Goal: Task Accomplishment & Management: Manage account settings

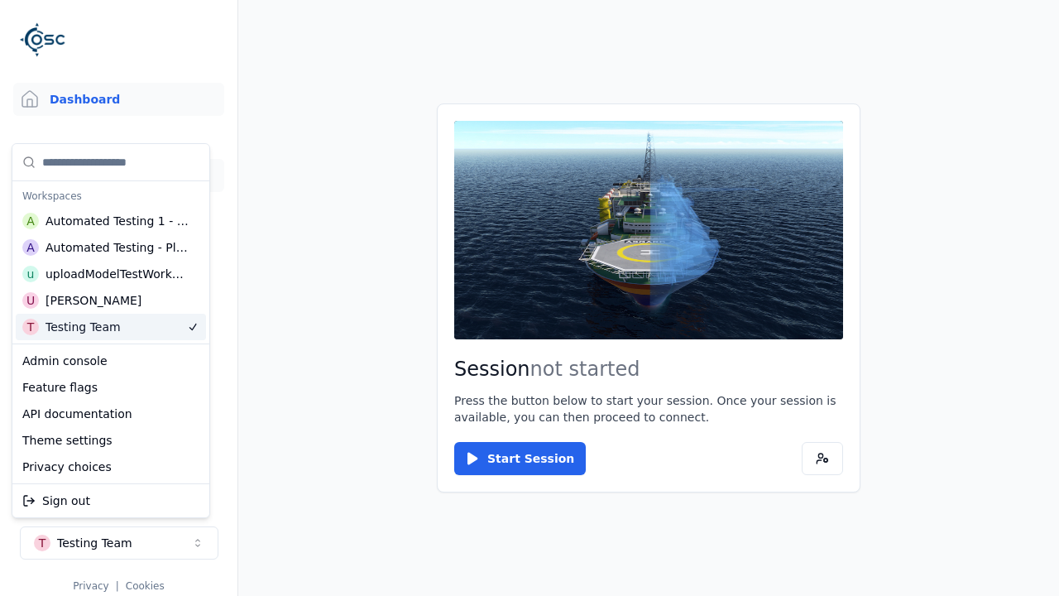
click at [118, 175] on link "3D Models" at bounding box center [118, 175] width 211 height 33
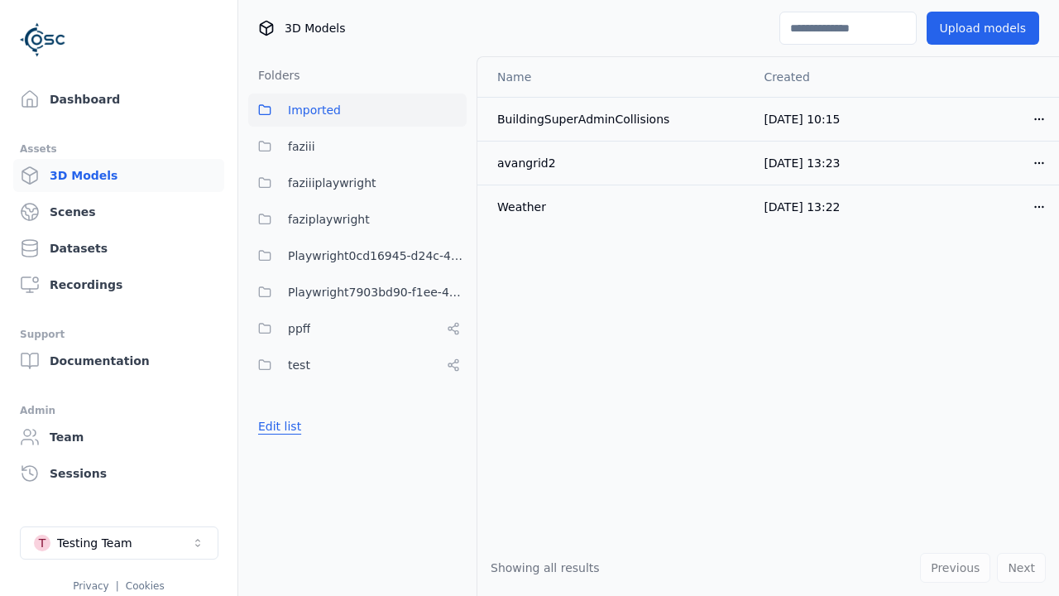
click at [276, 426] on button "Edit list" at bounding box center [279, 426] width 63 height 30
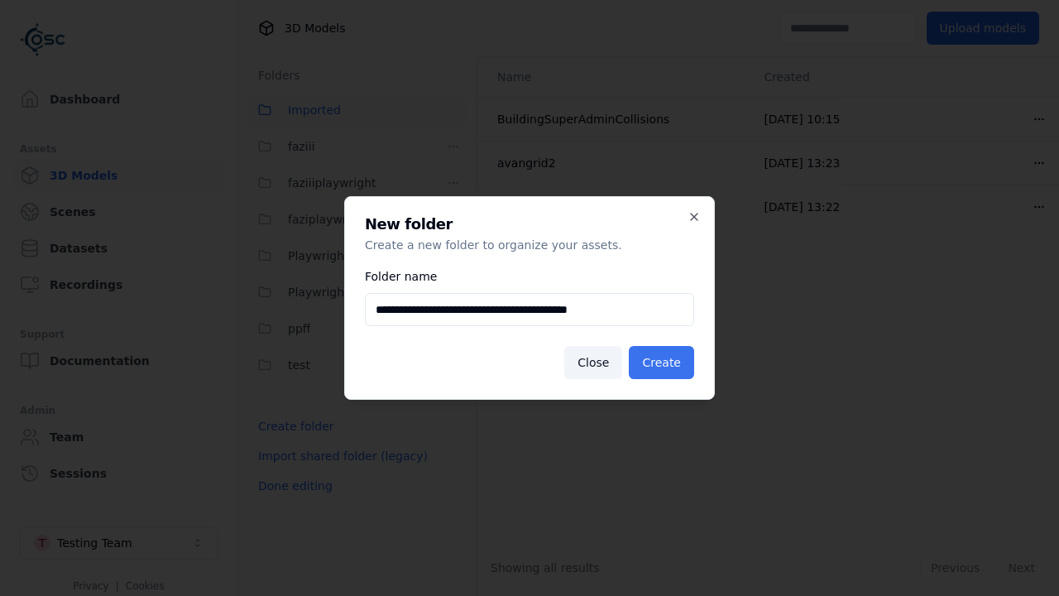
type input "**********"
click at [665, 362] on button "Create" at bounding box center [661, 362] width 65 height 33
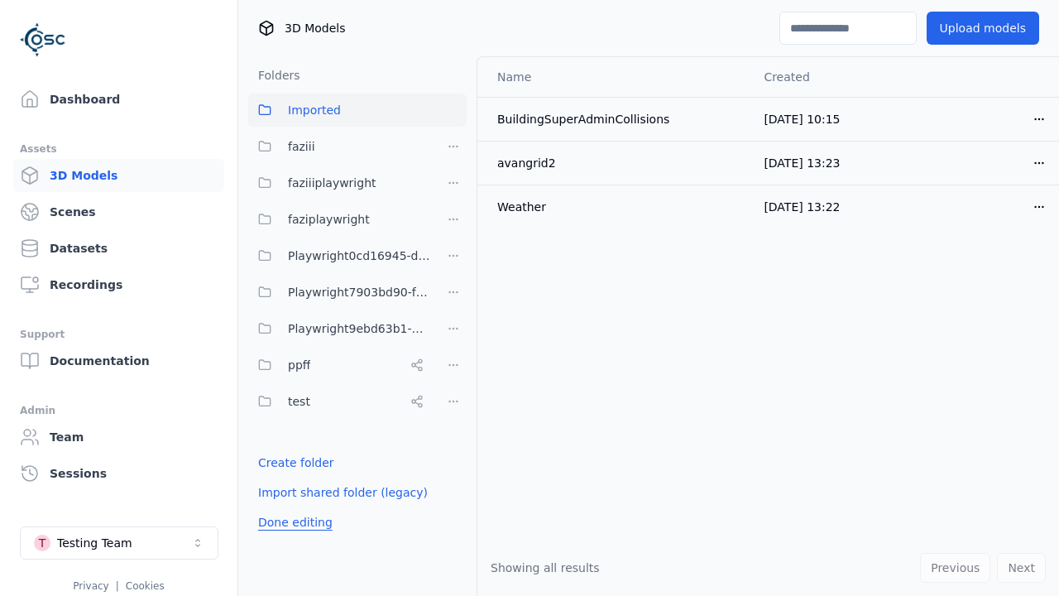
click at [290, 522] on button "Done editing" at bounding box center [295, 522] width 94 height 30
click at [276, 507] on button "Done editing" at bounding box center [295, 522] width 94 height 30
click at [454, 329] on html "Support Dashboard Assets 3D Models Scenes Datasets Recordings Support Documenta…" at bounding box center [529, 298] width 1059 height 596
click at [454, 415] on div "Rename" at bounding box center [460, 415] width 111 height 26
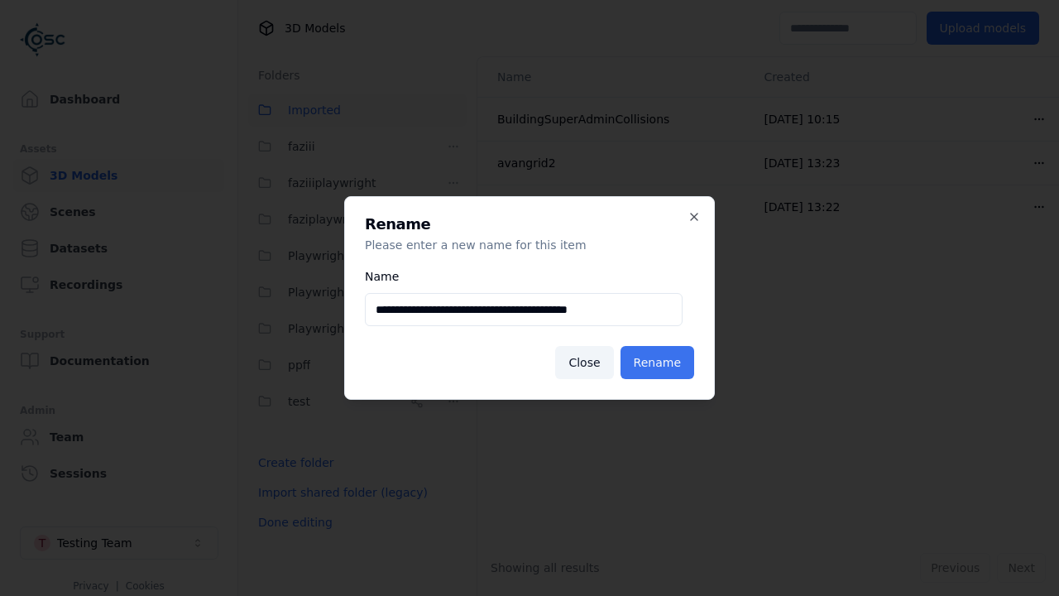
click at [524, 310] on input "**********" at bounding box center [524, 309] width 318 height 33
type input "**********"
click at [660, 362] on button "Rename" at bounding box center [658, 362] width 74 height 33
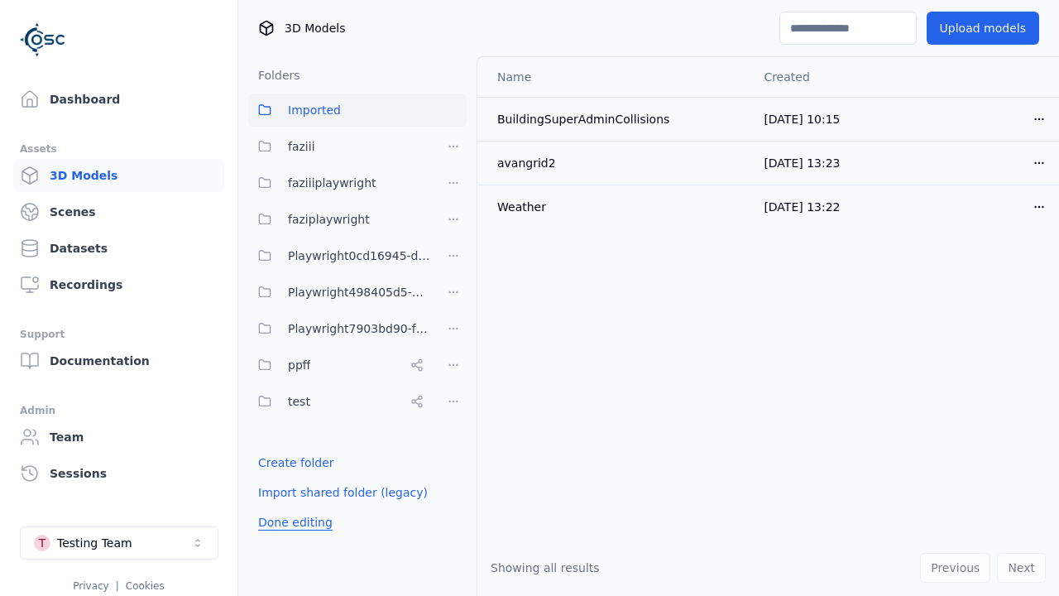
click at [290, 522] on button "Done editing" at bounding box center [295, 522] width 94 height 30
click at [276, 507] on button "Done editing" at bounding box center [295, 522] width 94 height 30
click at [454, 292] on html "Support Dashboard Assets 3D Models Scenes Datasets Recordings Support Documenta…" at bounding box center [529, 298] width 1059 height 596
click at [454, 406] on div "Delete" at bounding box center [460, 405] width 111 height 26
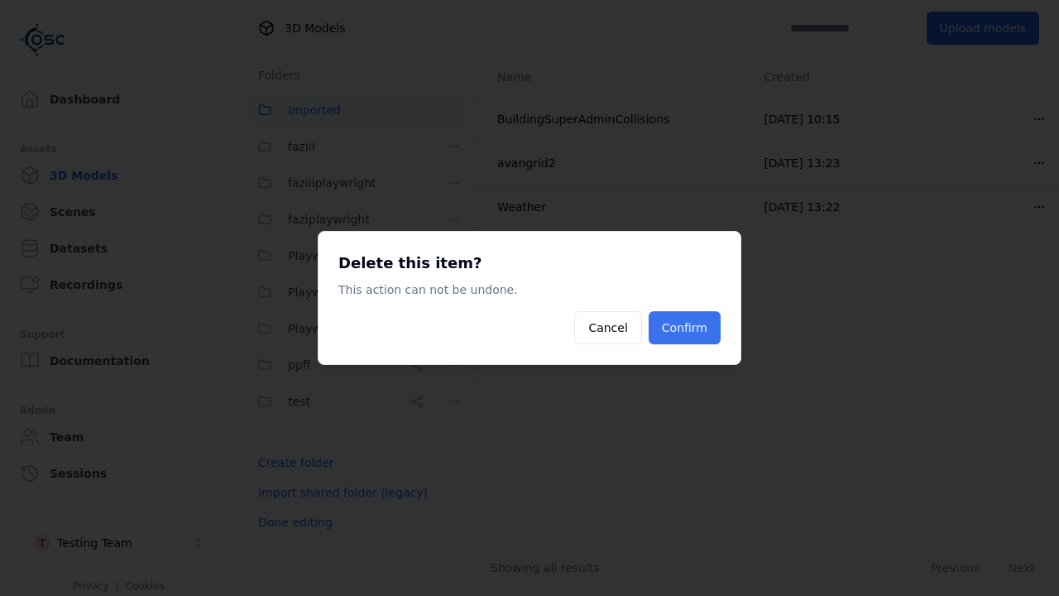
click at [687, 328] on button "Confirm" at bounding box center [685, 327] width 72 height 33
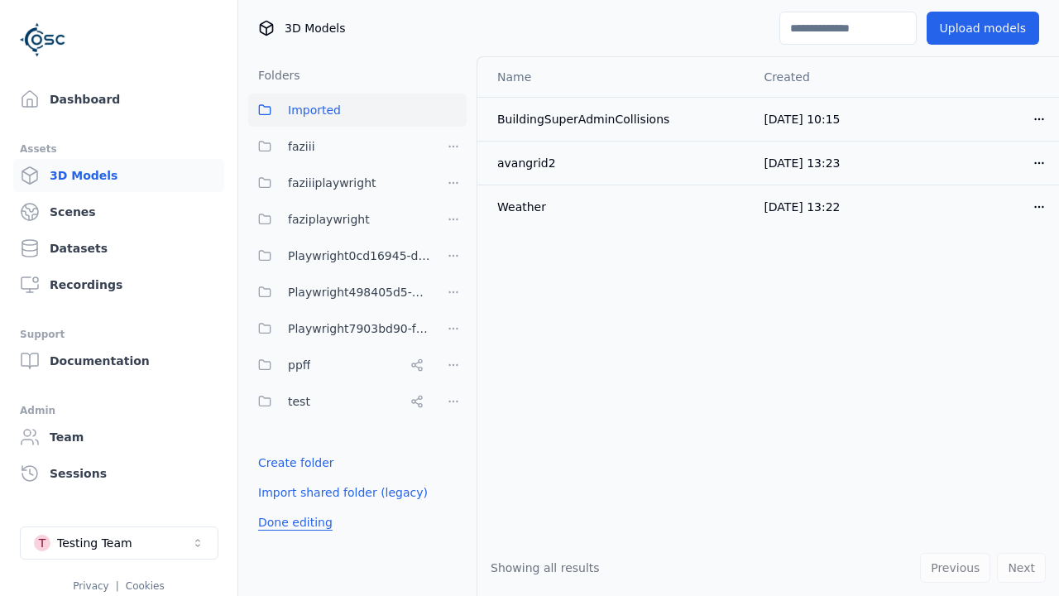
click at [290, 522] on button "Done editing" at bounding box center [295, 522] width 94 height 30
